Goal: Navigation & Orientation: Understand site structure

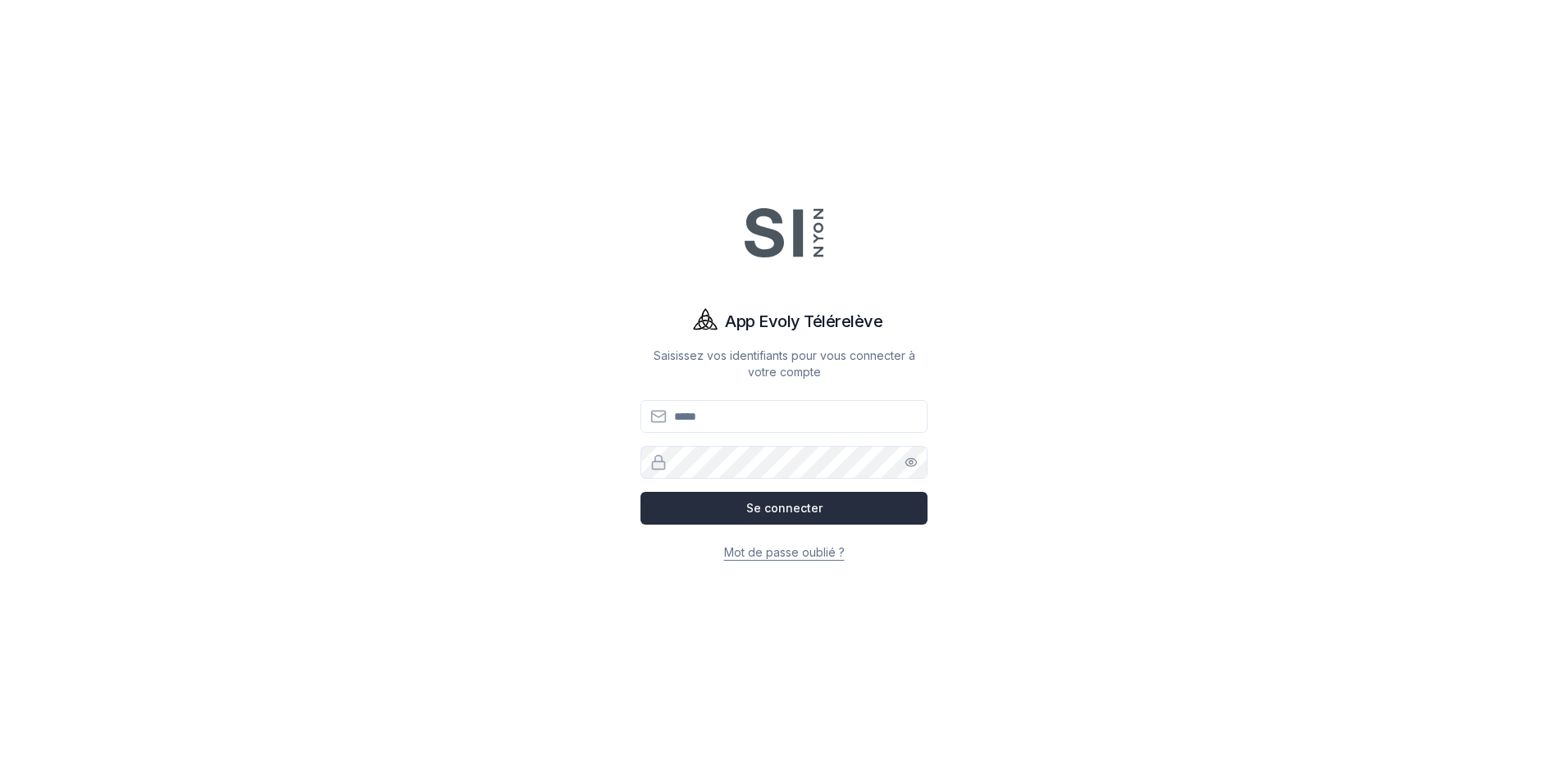
type input "**********"
click at [730, 514] on button "Se connecter" at bounding box center [784, 508] width 287 height 33
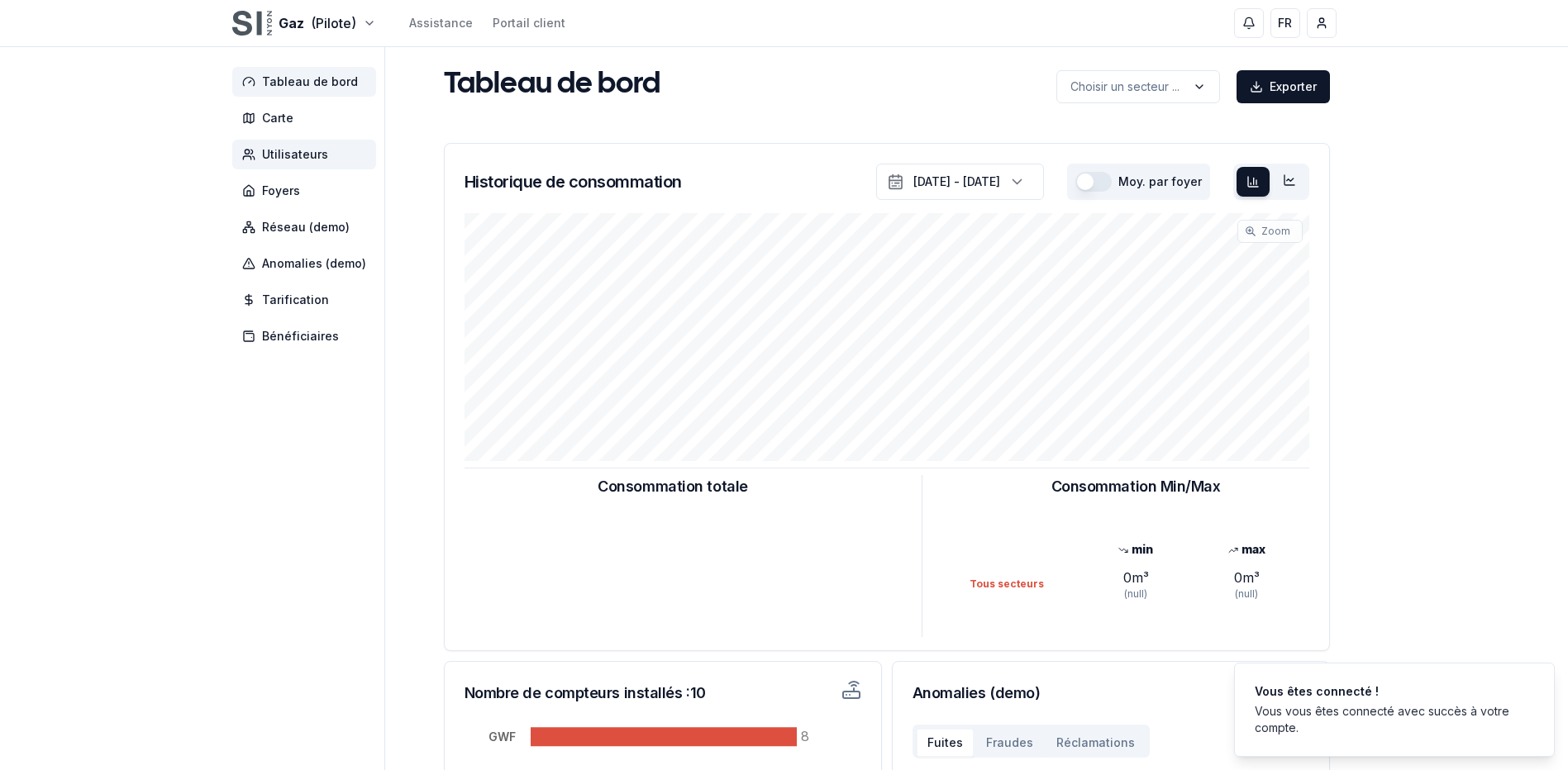
click at [296, 152] on span "Utilisateurs" at bounding box center [296, 155] width 66 height 16
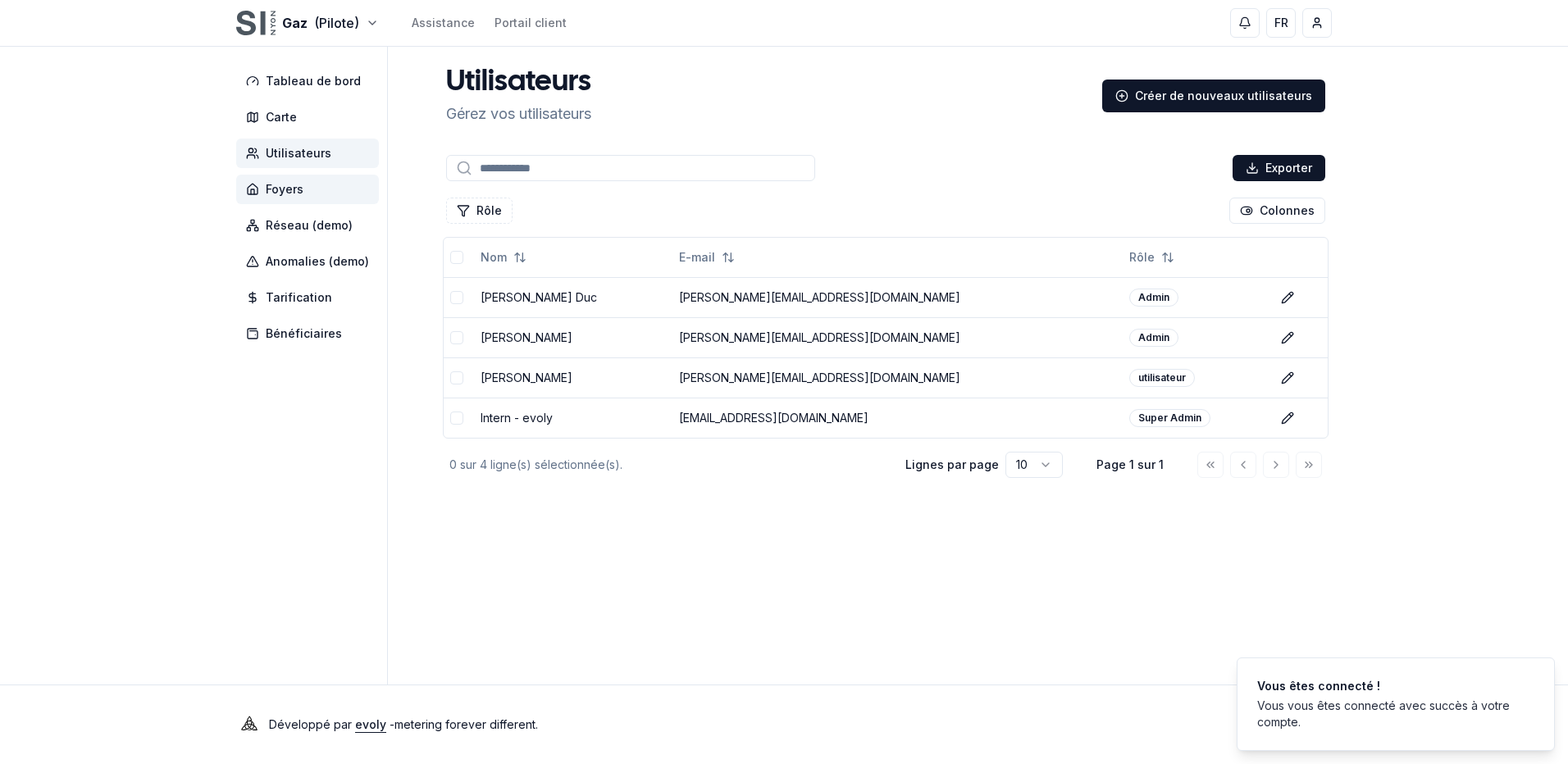
click at [300, 183] on span "Foyers" at bounding box center [284, 189] width 37 height 16
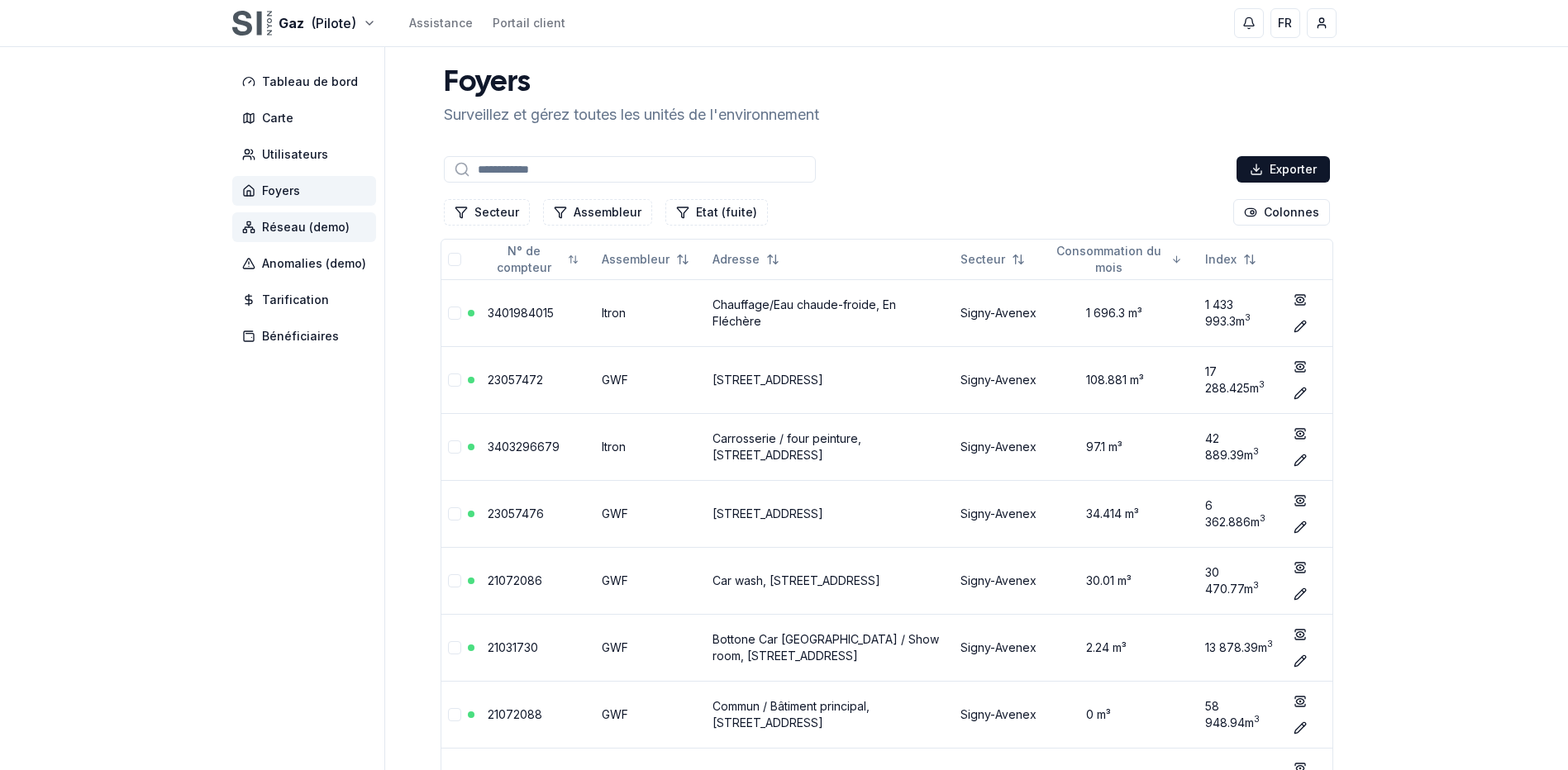
click at [307, 225] on span "Réseau (demo)" at bounding box center [306, 227] width 88 height 16
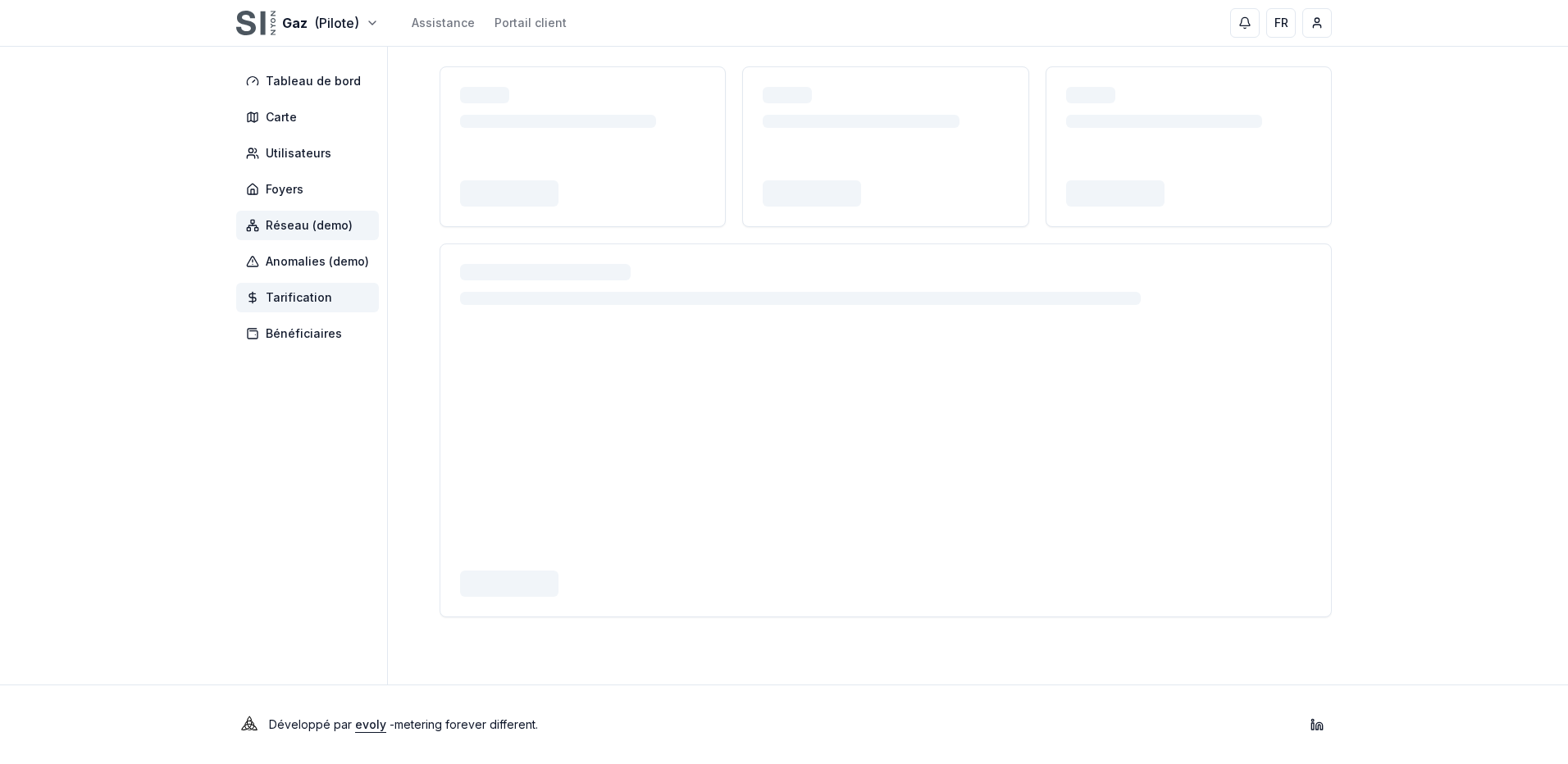
click at [313, 286] on span "Tarification" at bounding box center [308, 297] width 143 height 29
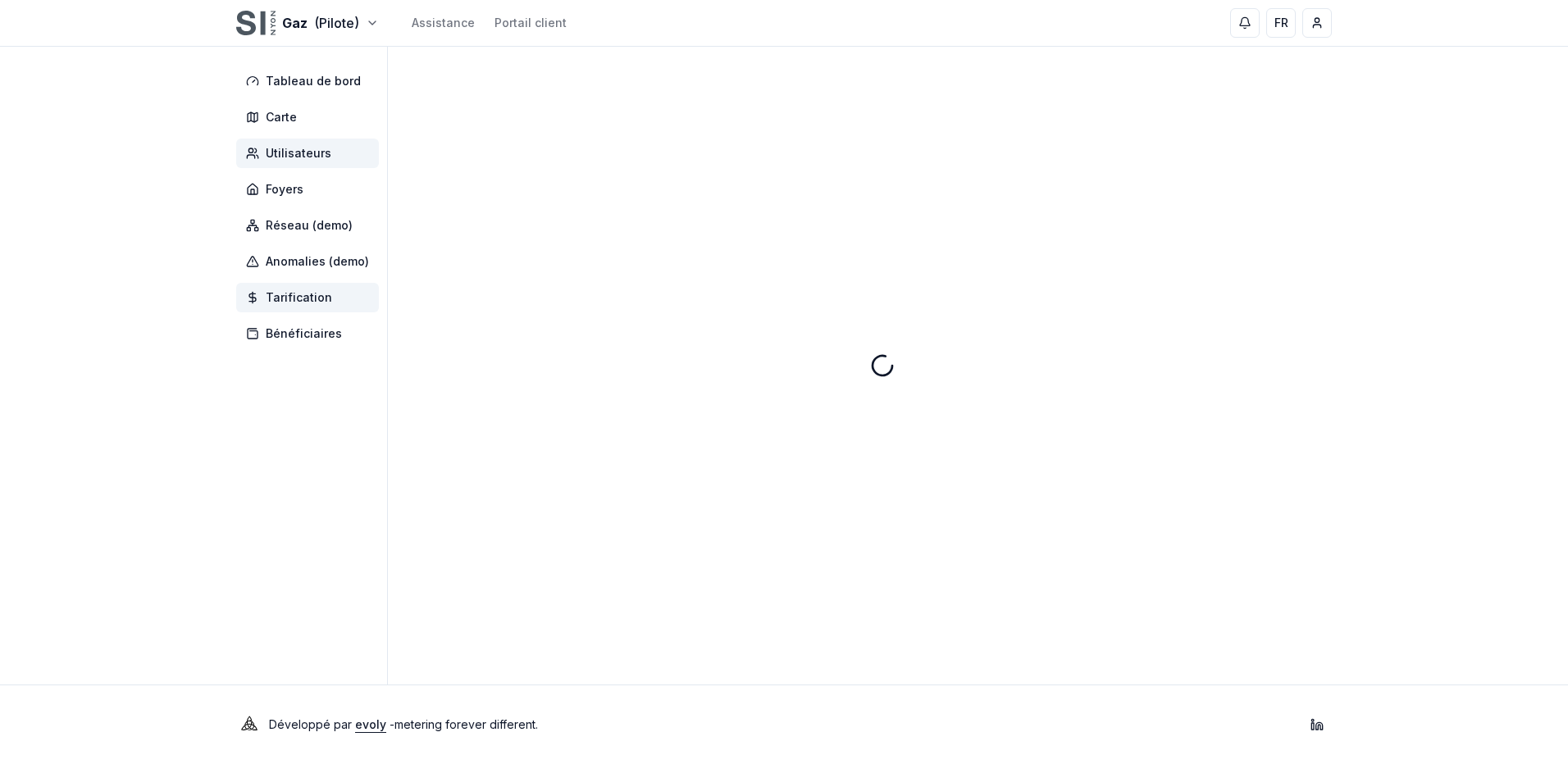
click at [287, 155] on span "Utilisateurs" at bounding box center [299, 153] width 66 height 16
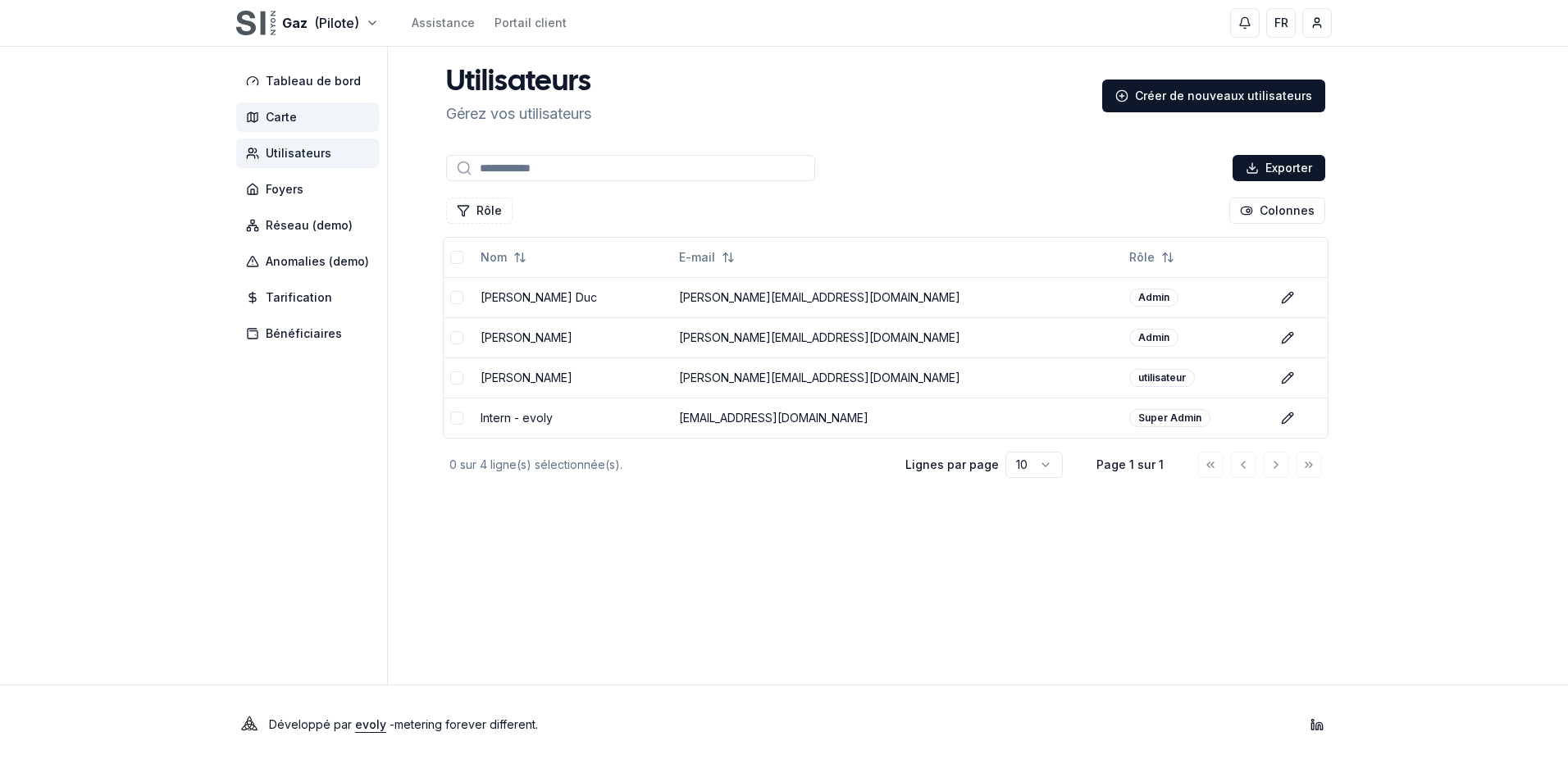
click at [289, 116] on span "Carte" at bounding box center [281, 117] width 31 height 16
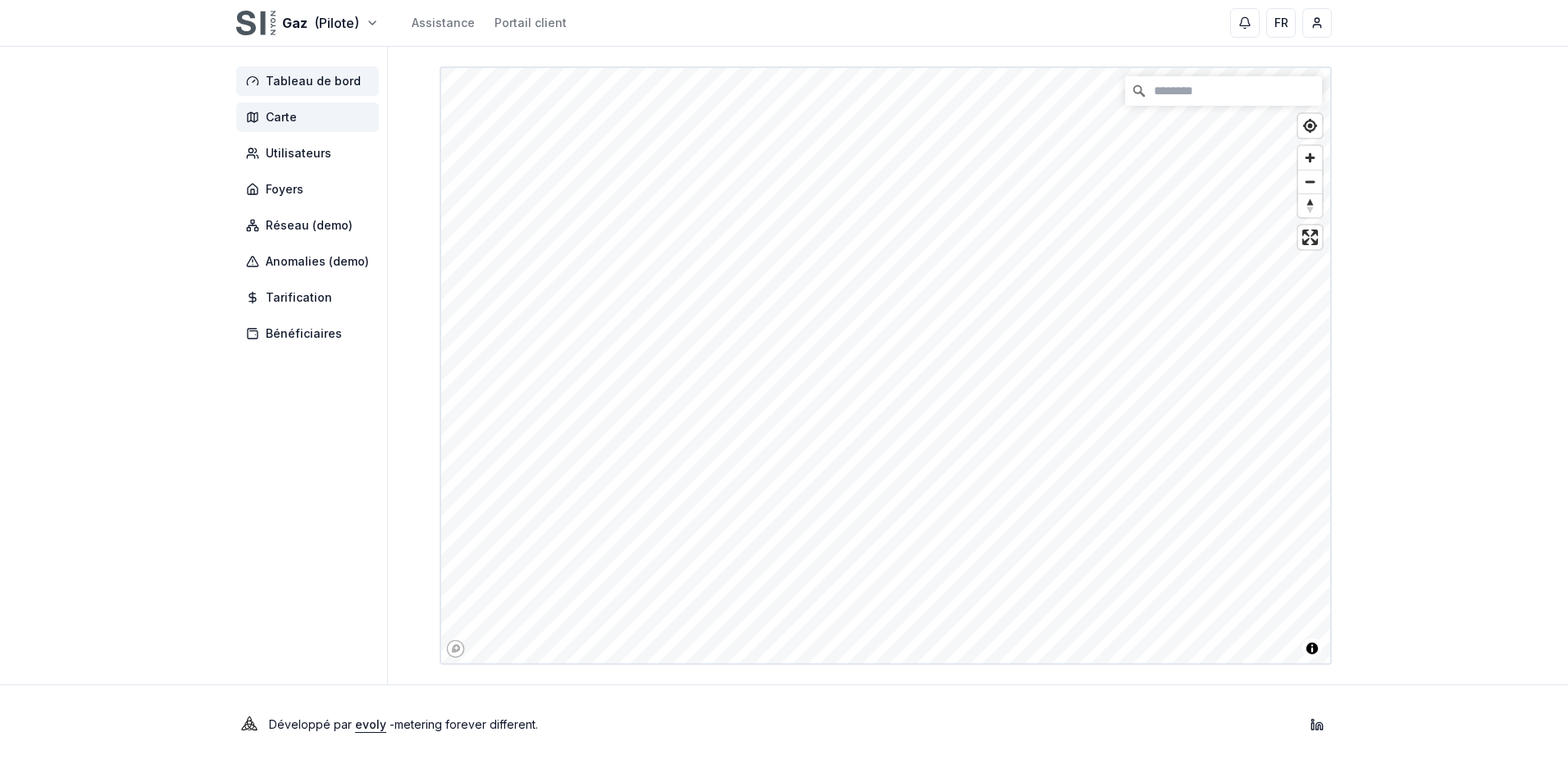
click at [304, 83] on span "Tableau de bord" at bounding box center [313, 81] width 95 height 16
